Goal: Register for event/course

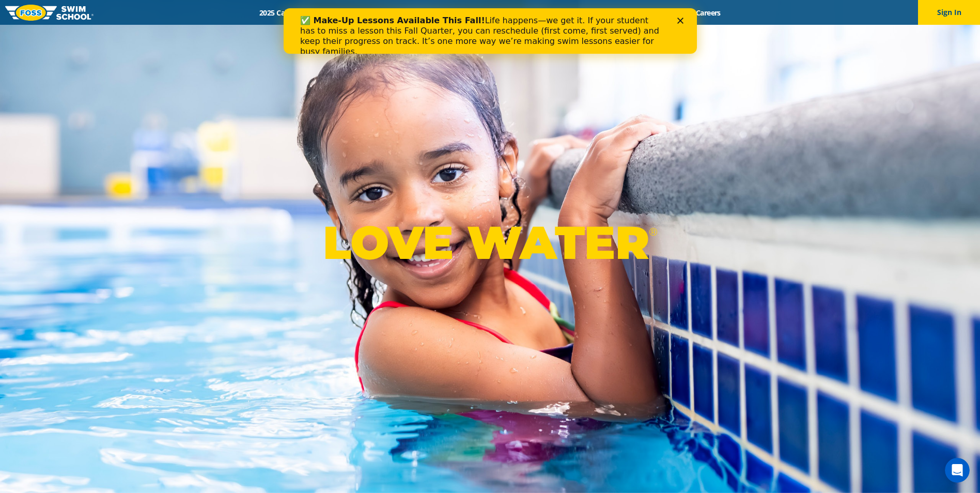
click at [681, 19] on polygon "Close" at bounding box center [680, 21] width 6 height 6
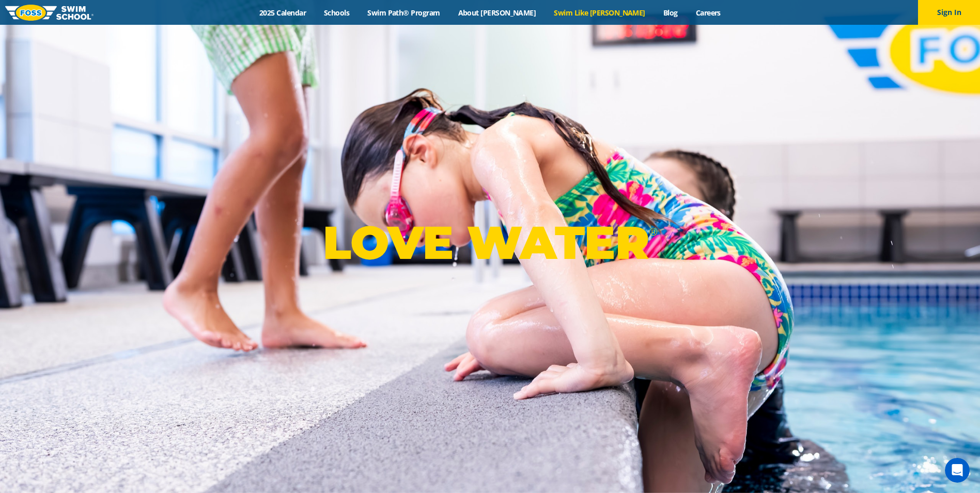
click at [592, 16] on link "Swim Like [PERSON_NAME]" at bounding box center [599, 13] width 109 height 10
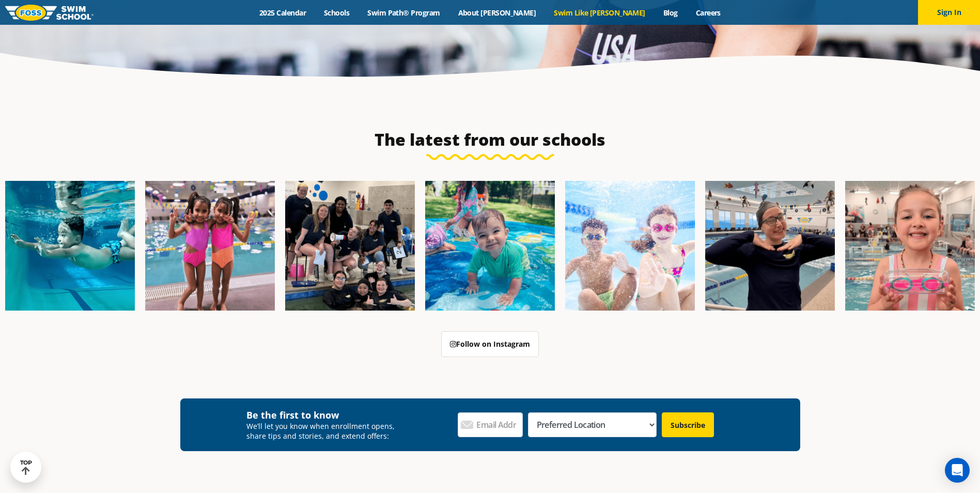
scroll to position [2944, 0]
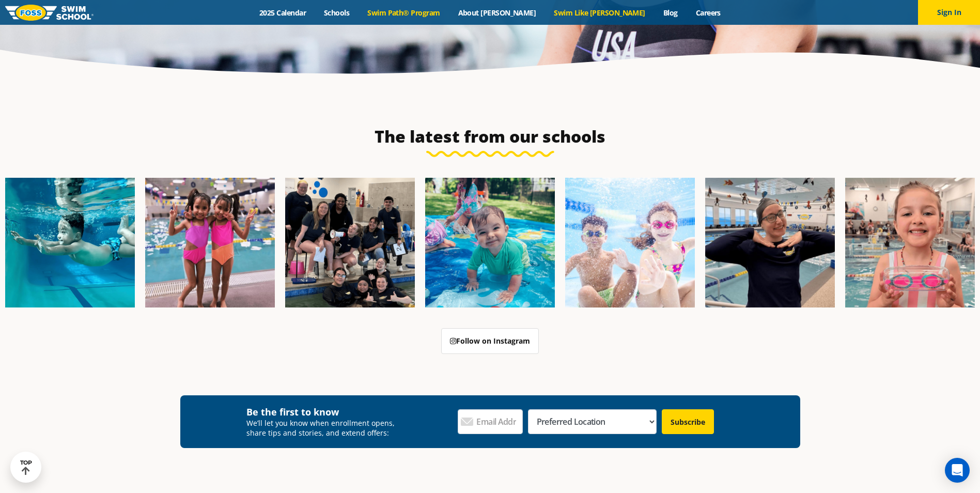
click at [449, 13] on link "Swim Path® Program" at bounding box center [403, 13] width 90 height 10
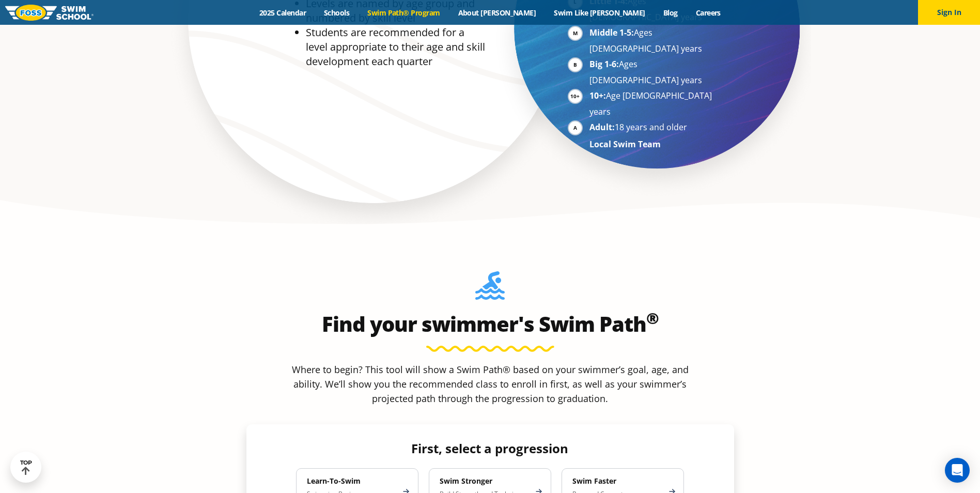
scroll to position [878, 0]
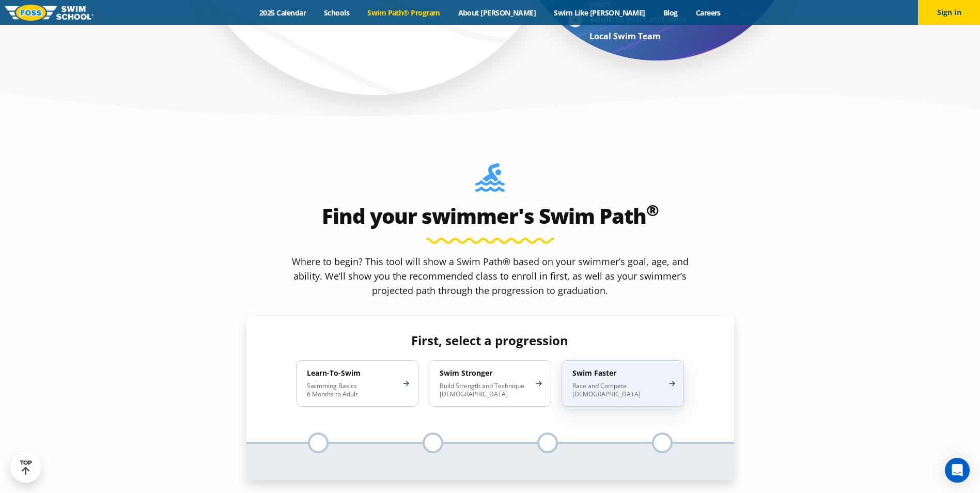
click at [627, 382] on p "Race and Compete 8-17 Years Old" at bounding box center [617, 390] width 90 height 17
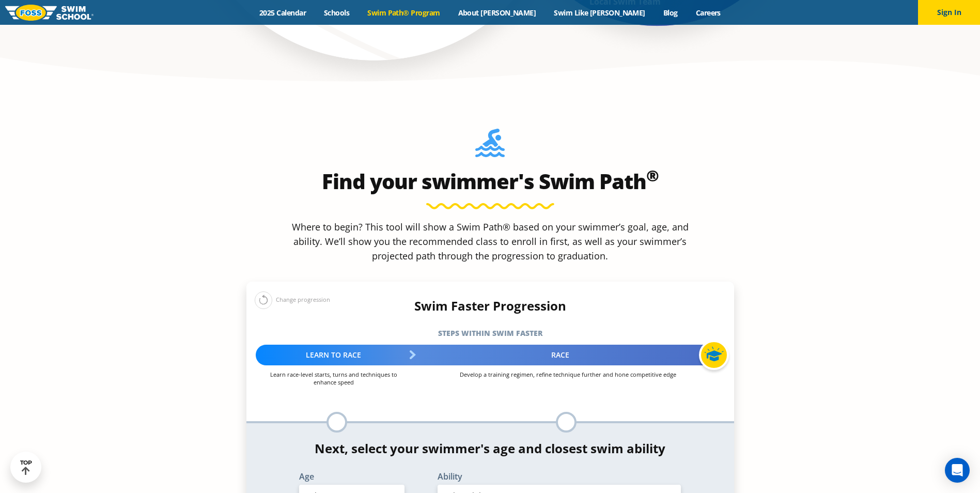
scroll to position [1033, 0]
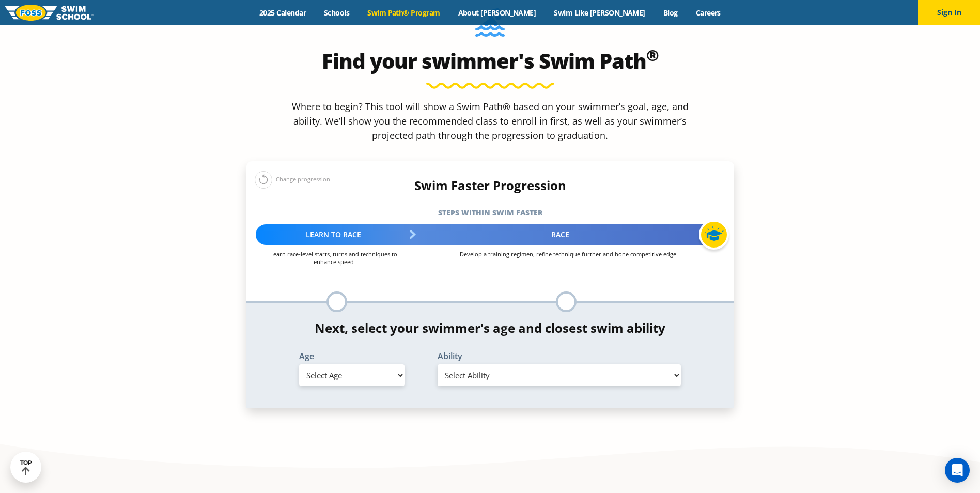
click at [383, 364] on select "Select Age 6 months - 1 year 1 year 2 years 3 years 4 years 5 years 6 years 7 y…" at bounding box center [351, 375] width 105 height 22
select select "8-years"
click at [299, 364] on select "Select Age 6 months - 1 year 1 year 2 years 3 years 4 years 5 years 6 years 7 y…" at bounding box center [351, 375] width 105 height 22
click at [538, 364] on select "Select Ability First in-water experience When in the water, reliant on a life j…" at bounding box center [559, 375] width 244 height 22
select select "8-years-able-to-swim-each-stroke---front-crawl-and-backstroke-60-ft-and-breasts…"
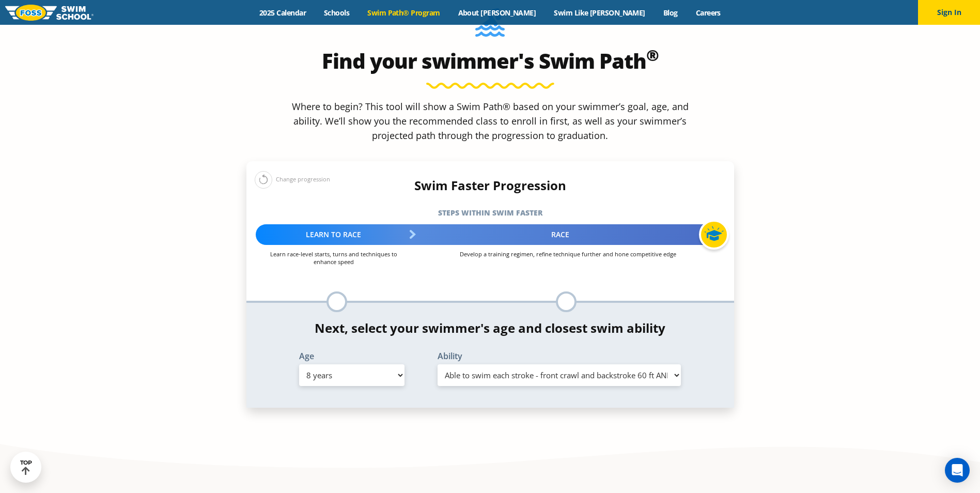
click at [437, 364] on select "Select Ability First in-water experience When in the water, reliant on a life j…" at bounding box center [559, 375] width 244 height 22
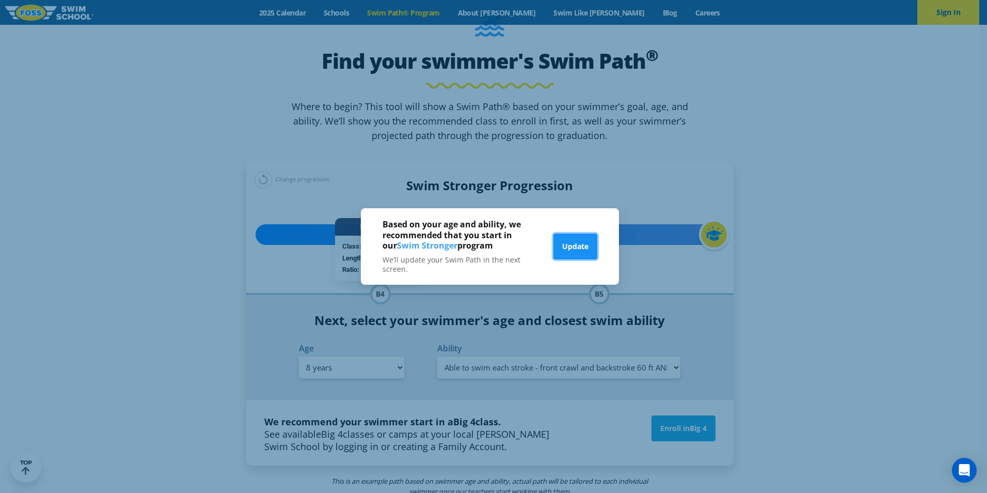
click at [577, 252] on button "Update" at bounding box center [576, 246] width 44 height 26
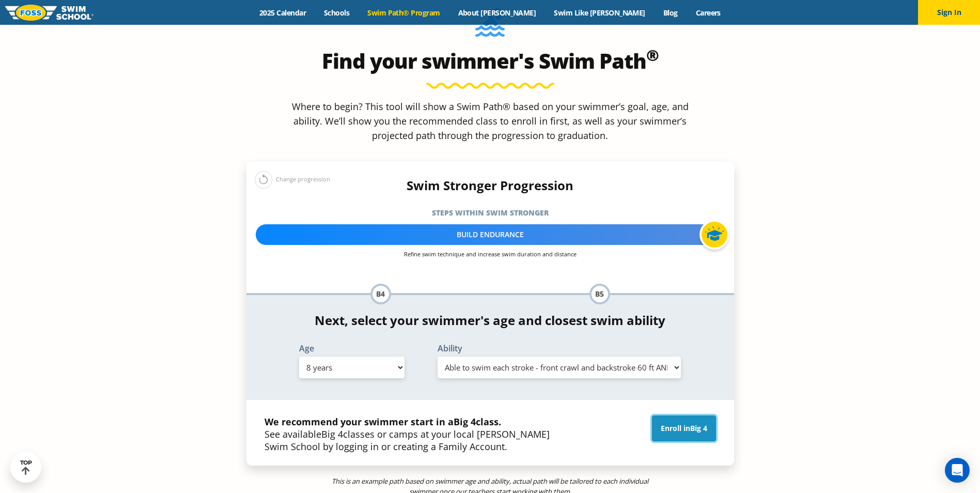
click at [677, 415] on link "Enroll in Big 4" at bounding box center [684, 428] width 64 height 26
